Goal: Transaction & Acquisition: Obtain resource

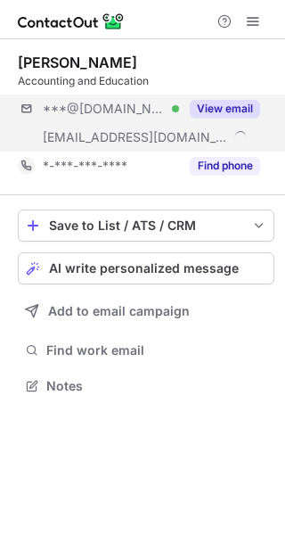
scroll to position [372, 285]
click at [246, 108] on button "View email" at bounding box center [225, 109] width 70 height 18
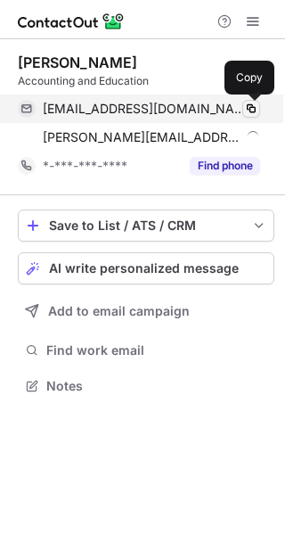
click at [257, 109] on span at bounding box center [251, 109] width 14 height 14
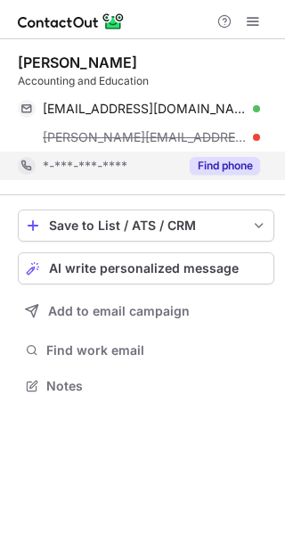
click at [201, 164] on button "Find phone" at bounding box center [225, 166] width 70 height 18
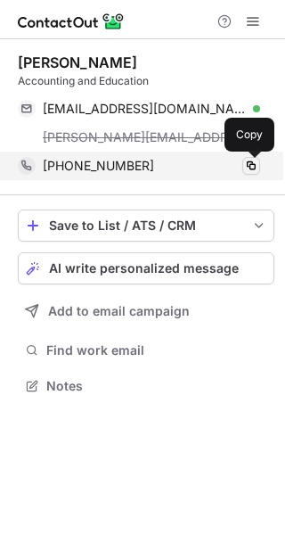
click at [246, 161] on span at bounding box center [251, 166] width 14 height 14
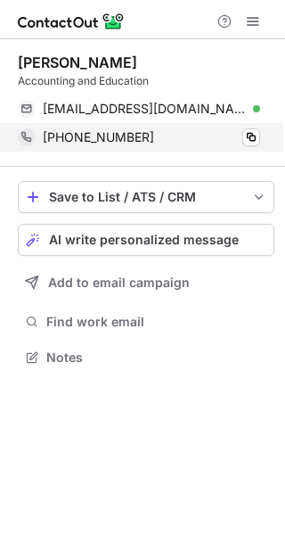
scroll to position [344, 285]
